Goal: Find specific page/section: Locate item on page

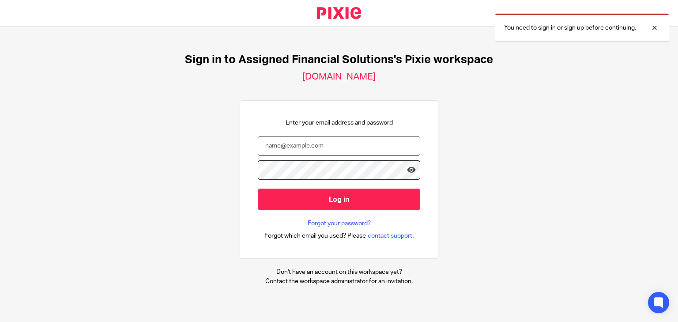
click at [292, 145] on input "email" at bounding box center [339, 146] width 163 height 20
type input "Jen@assignedfinancialsolutions.com"
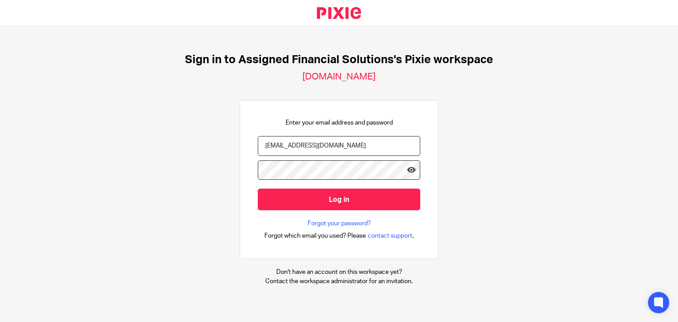
click at [258, 189] on input "Log in" at bounding box center [339, 200] width 163 height 22
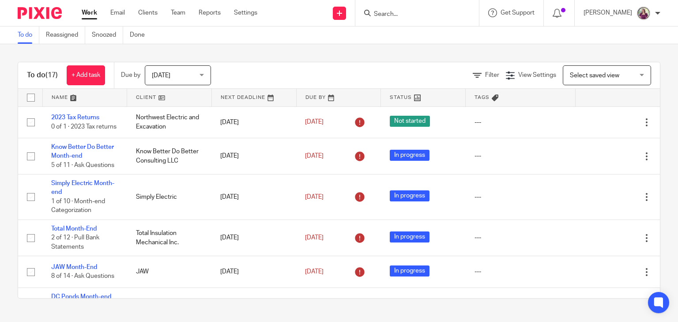
click at [412, 16] on input "Search" at bounding box center [413, 15] width 80 height 8
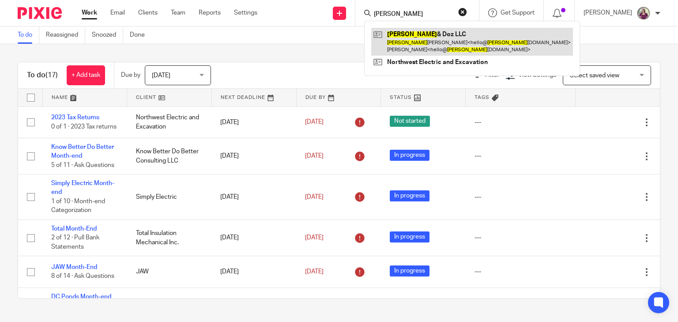
type input "Jess"
click at [420, 37] on link at bounding box center [472, 41] width 202 height 27
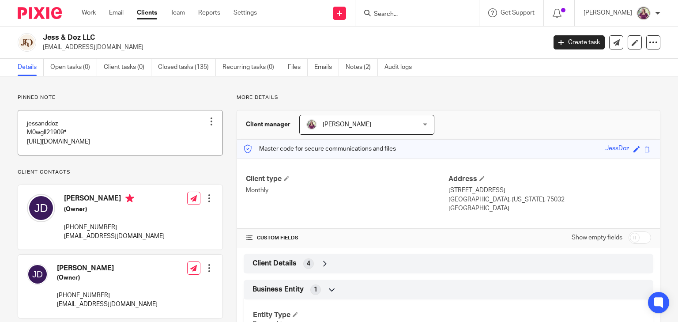
click at [131, 155] on link at bounding box center [120, 132] width 205 height 45
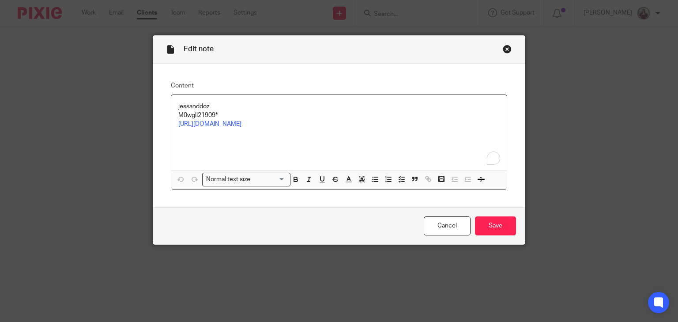
click at [231, 129] on p "[URL][DOMAIN_NAME]" at bounding box center [339, 124] width 322 height 9
click at [231, 136] on div "jessanddoz M0wgl!21909* [URL][DOMAIN_NAME] Normal text size Loading... [URL][DO…" at bounding box center [339, 142] width 336 height 94
click at [248, 136] on div "[URL][DOMAIN_NAME] Remove Edit" at bounding box center [289, 159] width 82 height 46
click at [258, 148] on link "[URL][DOMAIN_NAME]" at bounding box center [289, 150] width 63 height 9
